Goal: Task Accomplishment & Management: Complete application form

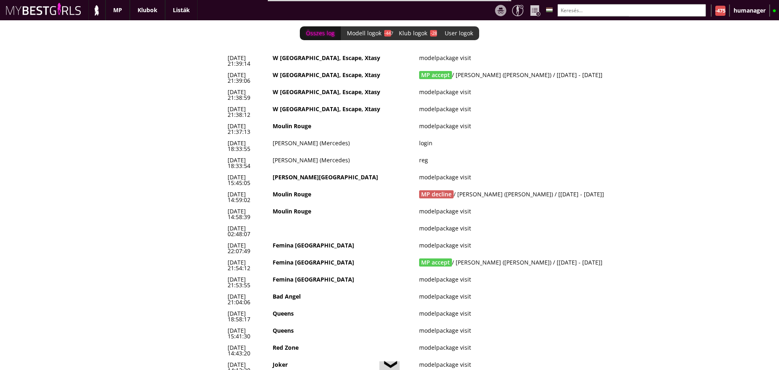
scroll to position [0, 3396]
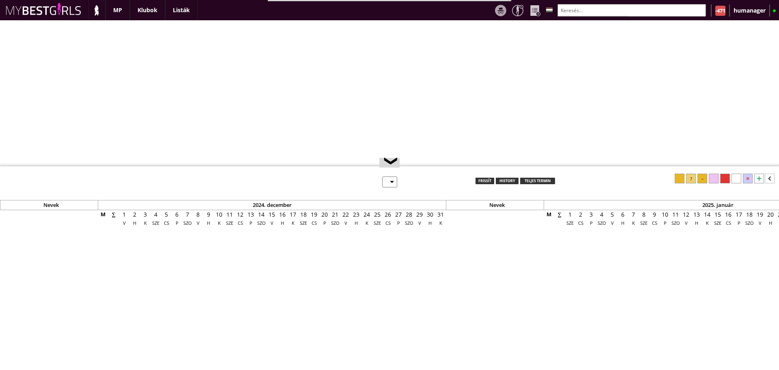
select select "0"
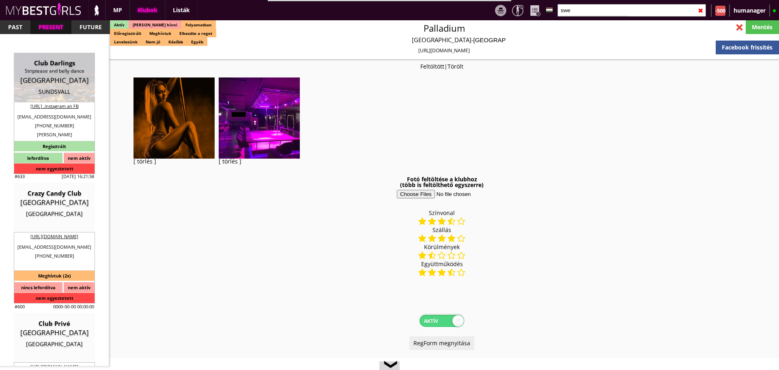
select select "343"
select select "reg"
select select "months"
select select "weeks"
select select "0"
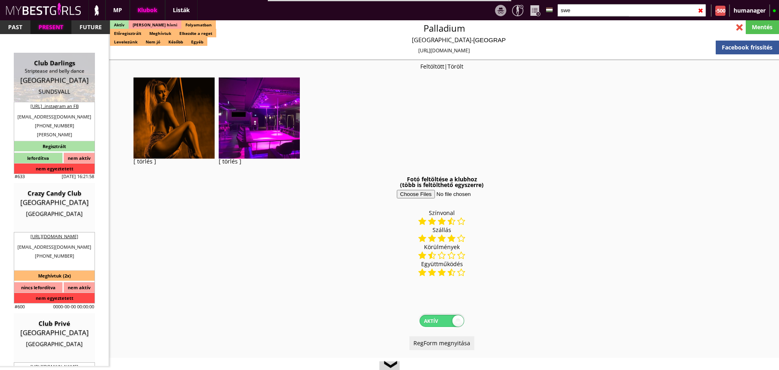
select select "0"
select select "last day"
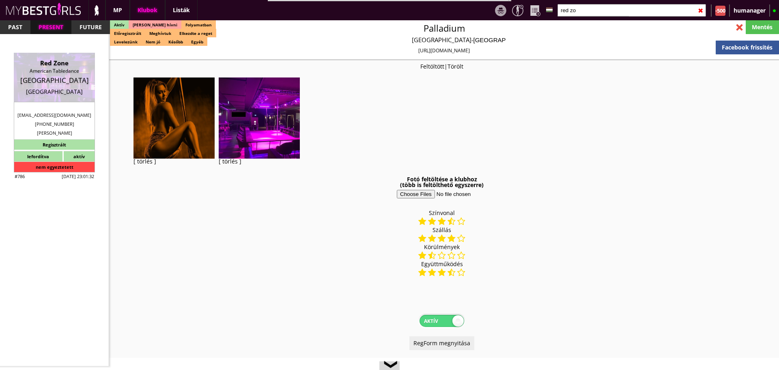
scroll to position [396, 0]
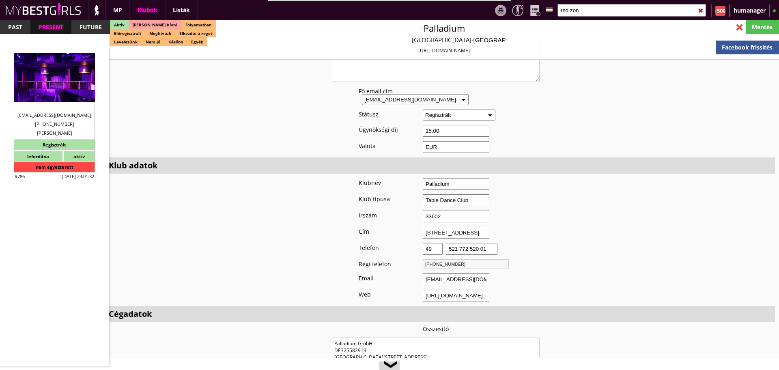
type input "red zon"
click at [44, 86] on div "Red Zone American Tabledance [GEOGRAPHIC_DATA] [GEOGRAPHIC_DATA]" at bounding box center [54, 77] width 69 height 37
type input "[GEOGRAPHIC_DATA]"
checkbox input "false"
type input "15.00"
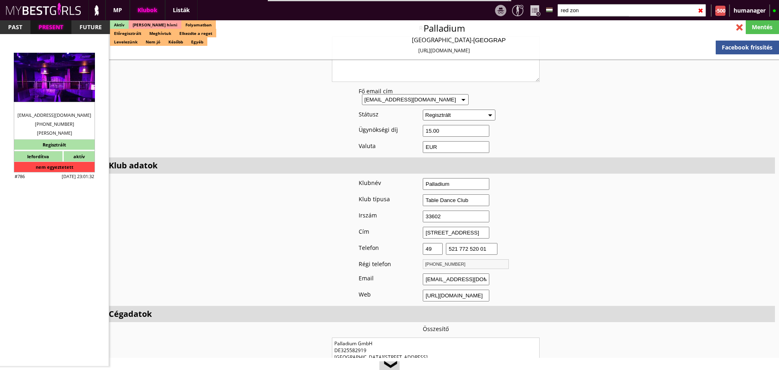
type input "EUR"
type input "Red Zone"
type input "American Tabledance"
type input "30169"
type input "[STREET_ADDRESS]"
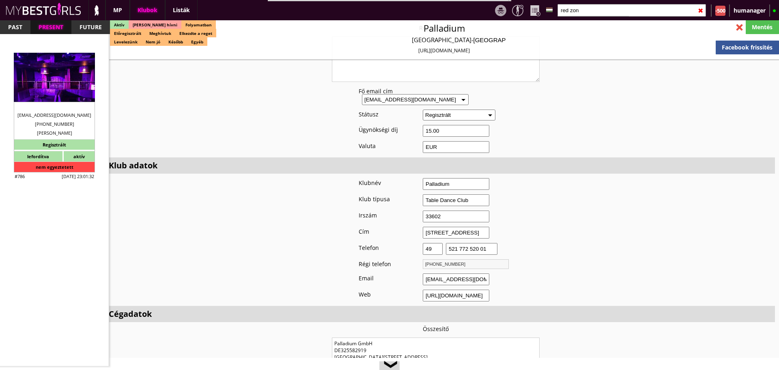
type input "49"
type input "15778432025"
type input "[EMAIL_ADDRESS][DOMAIN_NAME]"
type textarea "[PERSON_NAME] DE [STREET_ADDRESS]"
type input "[PERSON_NAME]"
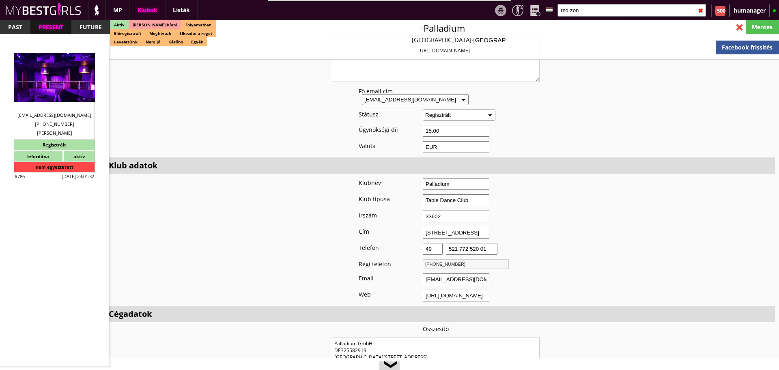
type input "DE"
type input "30169"
type input "[GEOGRAPHIC_DATA]"
type input "[STREET_ADDRESS]"
type input "Bekim"
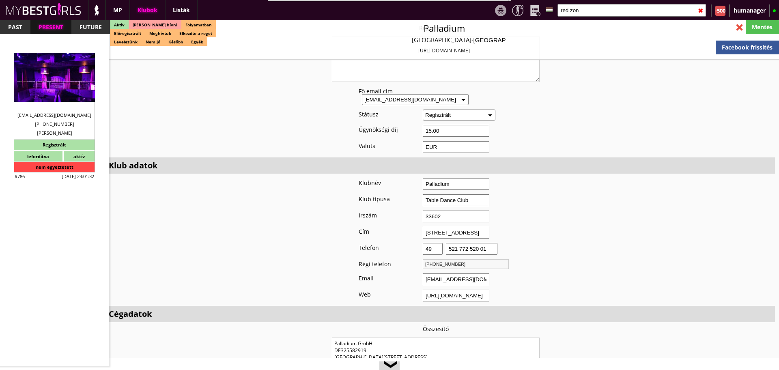
type input "Tanushi"
type input "49"
type input "1781923222"
type input "[EMAIL_ADDRESS][DOMAIN_NAME]"
type input "[PERSON_NAME]"
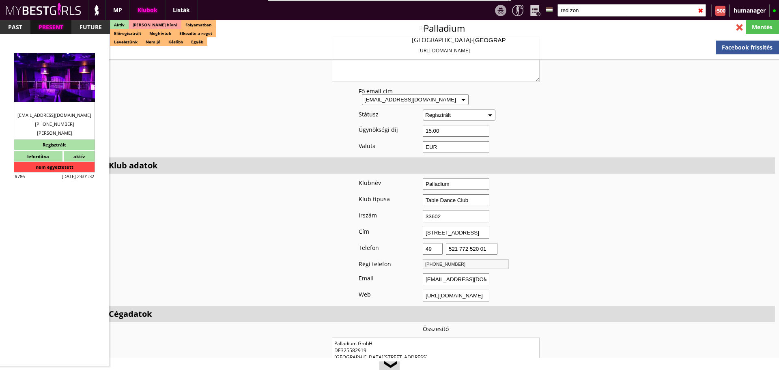
type input "Cismaru"
type input "49"
type input "15778432025"
type input "[EMAIL_ADDRESS][DOMAIN_NAME]"
type input "8"
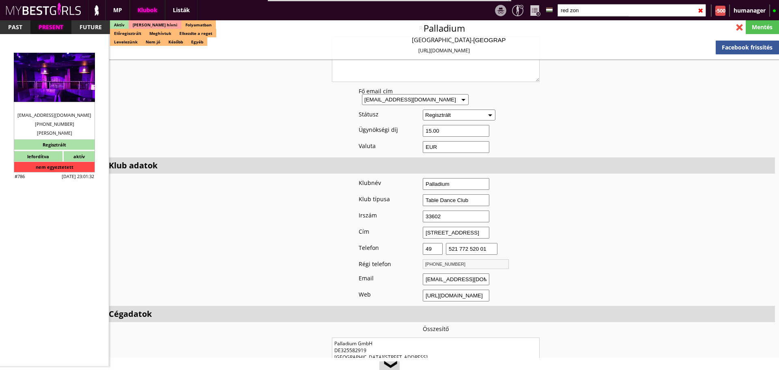
type input "5"
type input "1"
type input "2"
type input "0.00"
type input "1-2"
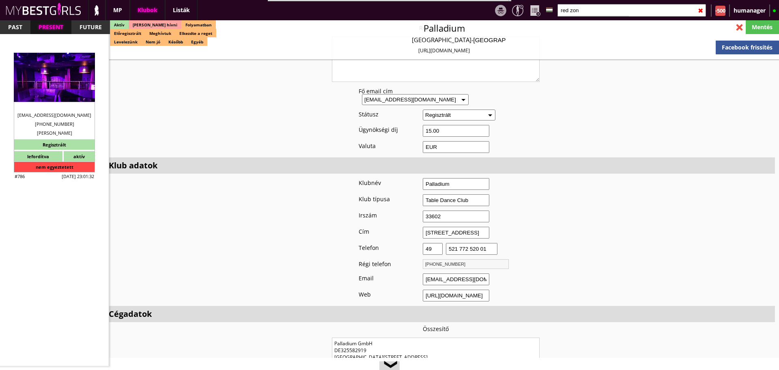
checkbox input "true"
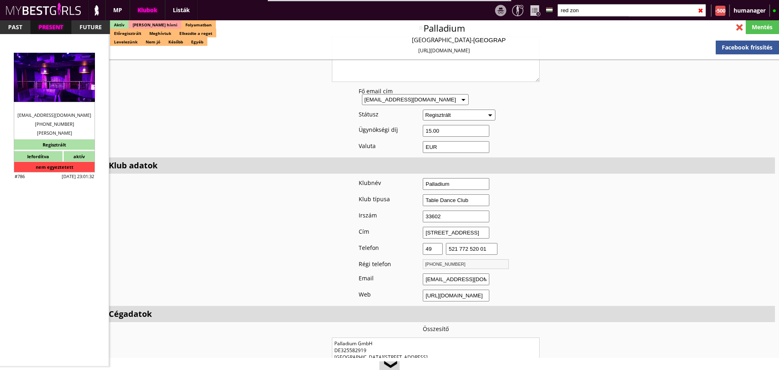
checkbox input "true"
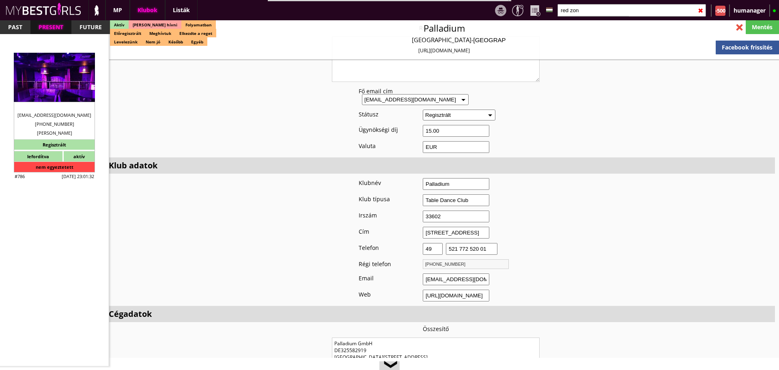
checkbox input "true"
type input "6"
checkbox input "true"
type input "6"
type input "2"
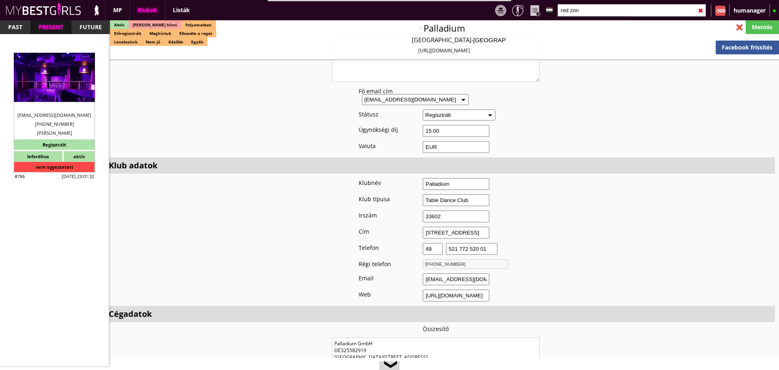
type input "900"
type input "50.00"
checkbox input "true"
type input "50%"
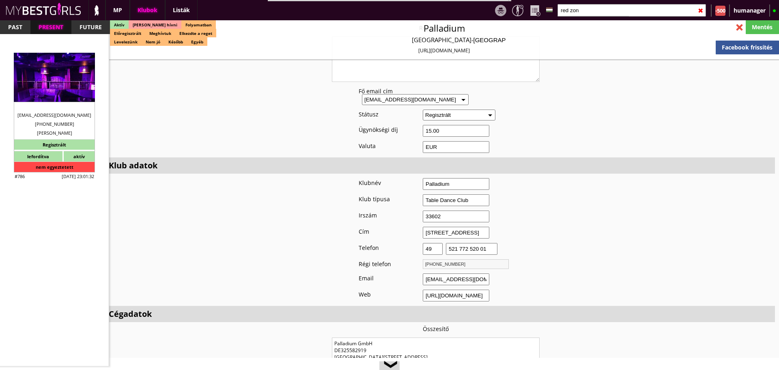
type input "Cash"
checkbox input "true"
type input "50%"
type input "Club Dollars"
checkbox input "true"
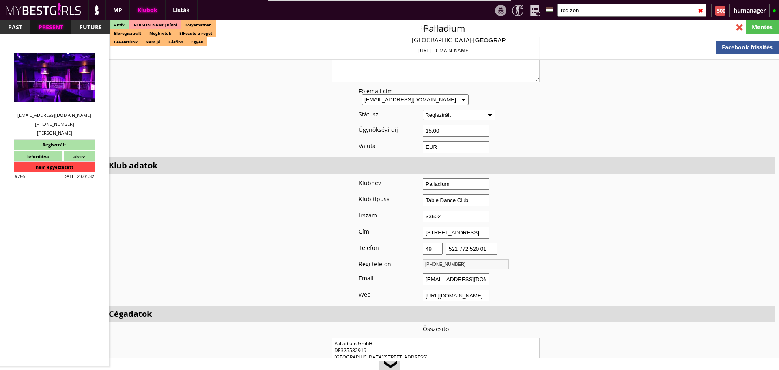
type input "50"
type input "20"
checkbox input "true"
type input "50"
type input "20"
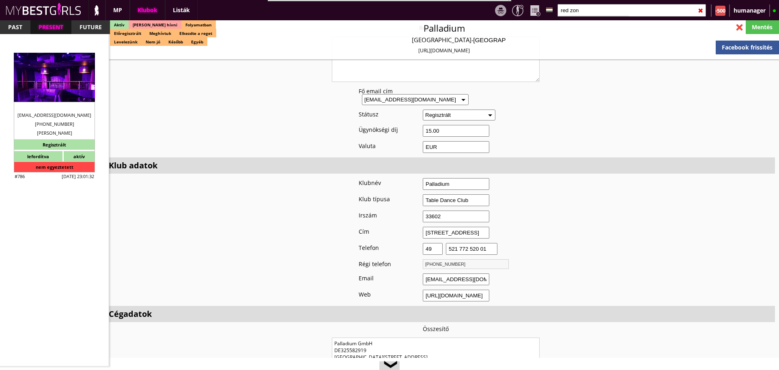
checkbox input "false"
checkbox input "true"
type input "30"
type input "33"
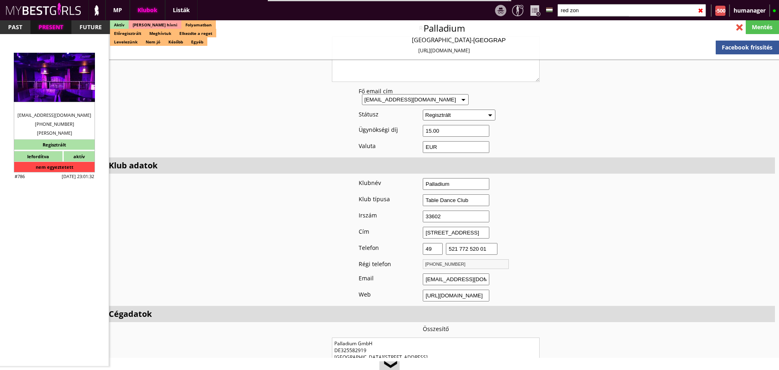
checkbox input "true"
type input "30"
type input "33"
checkbox input "true"
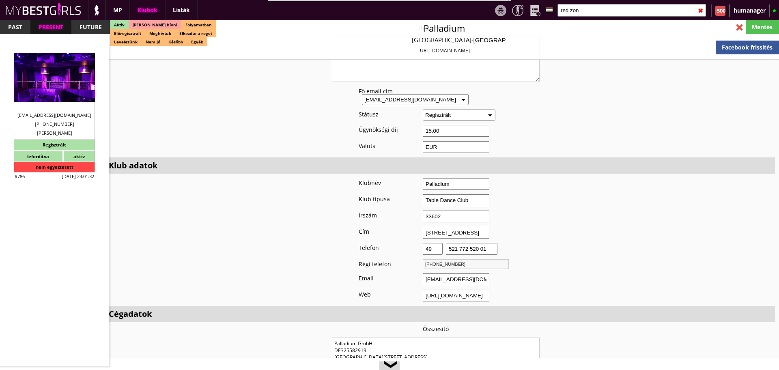
type input "350"
type input "1500"
type input "25"
select select "[EMAIL_ADDRESS][DOMAIN_NAME]"
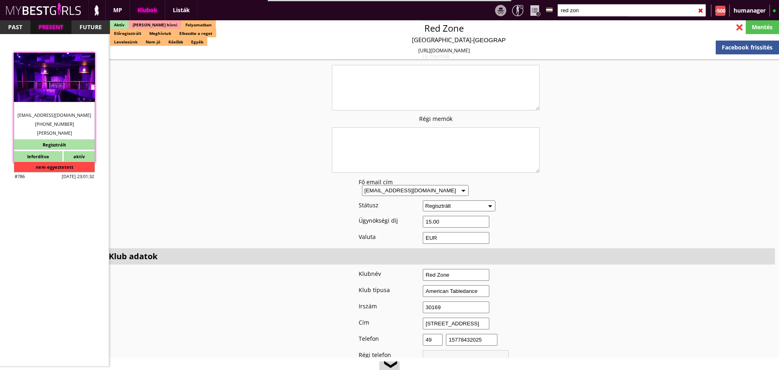
scroll to position [486, 0]
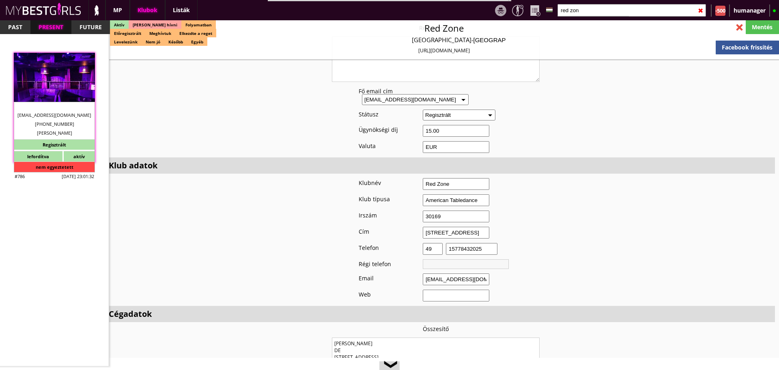
checkbox input "true"
type input "Táncosmunka [GEOGRAPHIC_DATA]"
type input "Táncosmunka Németország új clubjában - 50 EUR napi fix"
type input "Stage dance, private dance, italkonzumálás"
type textarea "Country: [GEOGRAPHIC_DATA] Club type: American Tabledance Work type: Stage danc…"
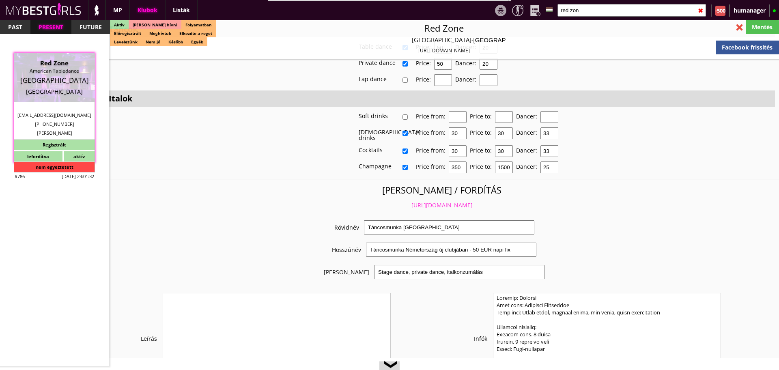
scroll to position [1516, 0]
